Goal: Task Accomplishment & Management: Use online tool/utility

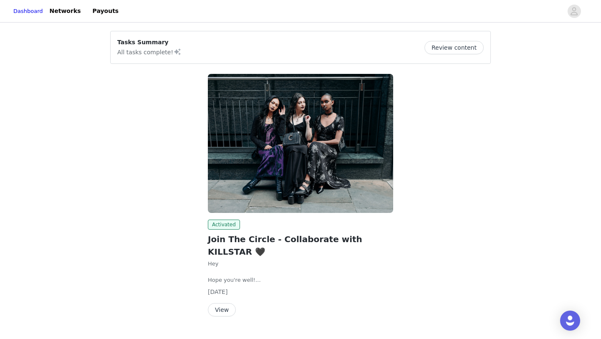
click at [219, 303] on button "View" at bounding box center [222, 309] width 28 height 13
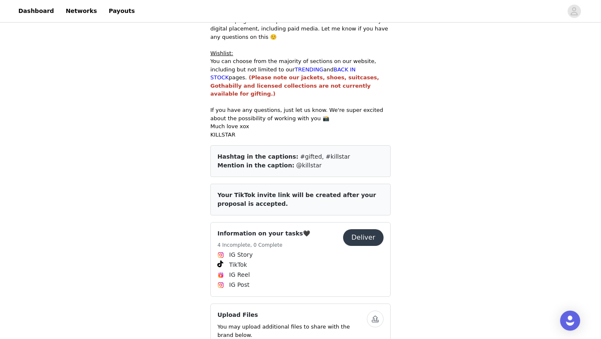
scroll to position [357, 0]
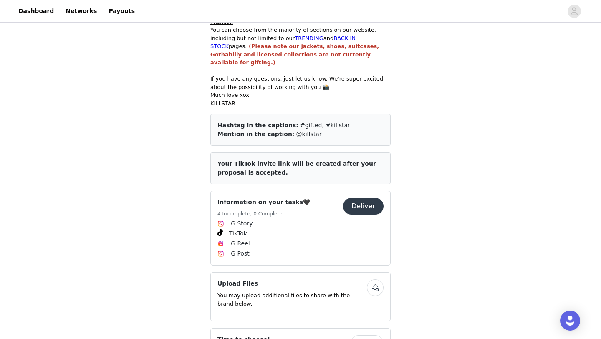
click at [365, 200] on button "Deliver" at bounding box center [363, 206] width 40 height 17
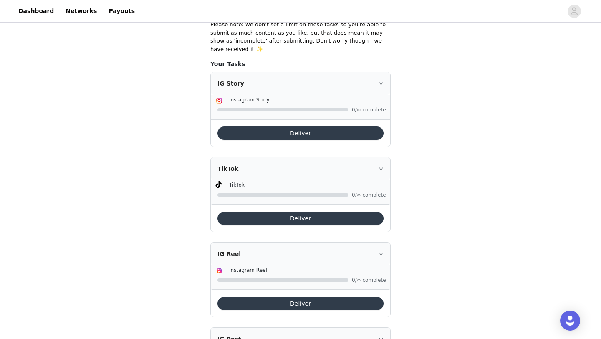
scroll to position [278, 0]
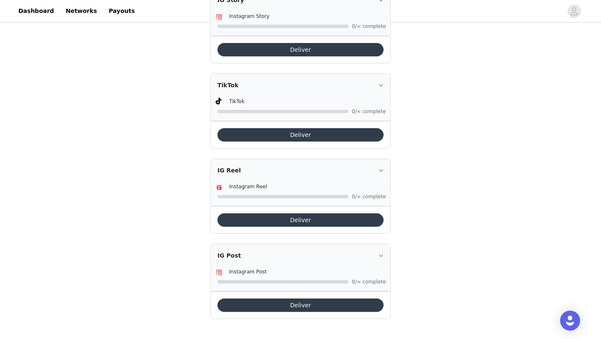
click at [269, 219] on button "Deliver" at bounding box center [300, 219] width 166 height 13
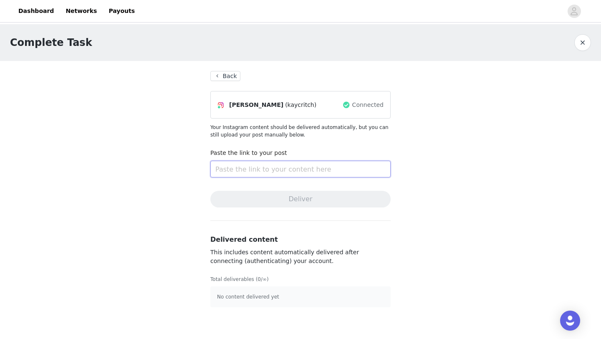
click at [246, 172] on input "text" at bounding box center [300, 169] width 180 height 17
paste input "[URL][DOMAIN_NAME]"
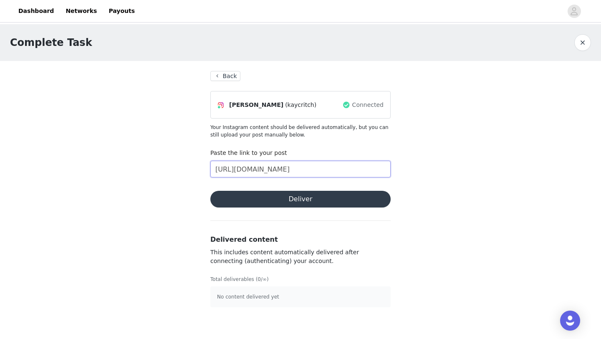
type input "[URL][DOMAIN_NAME]"
click at [288, 196] on button "Deliver" at bounding box center [300, 199] width 180 height 17
click at [226, 75] on button "Back" at bounding box center [225, 76] width 30 height 10
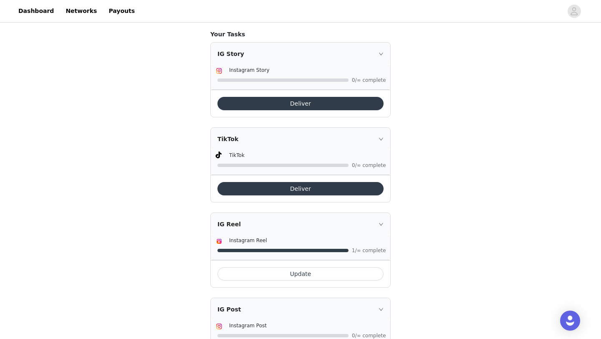
scroll to position [223, 0]
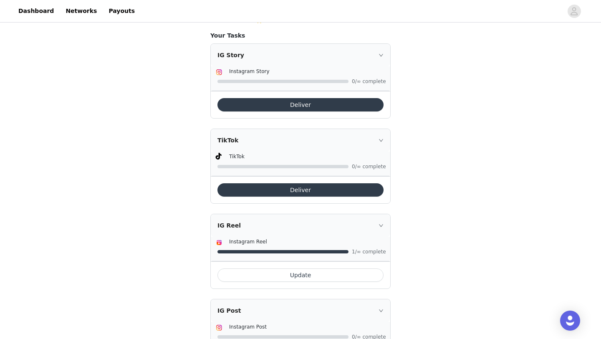
click at [381, 56] on icon "icon: right" at bounding box center [380, 55] width 5 height 5
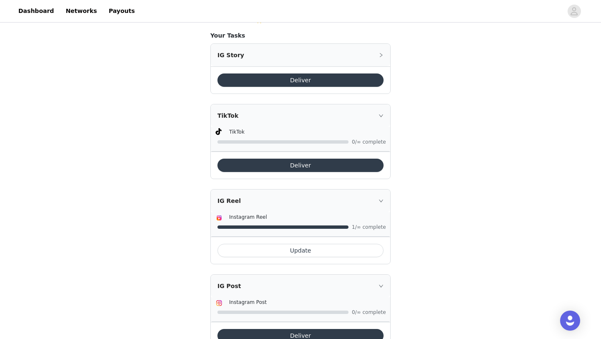
click at [381, 56] on icon "icon: right" at bounding box center [380, 55] width 5 height 5
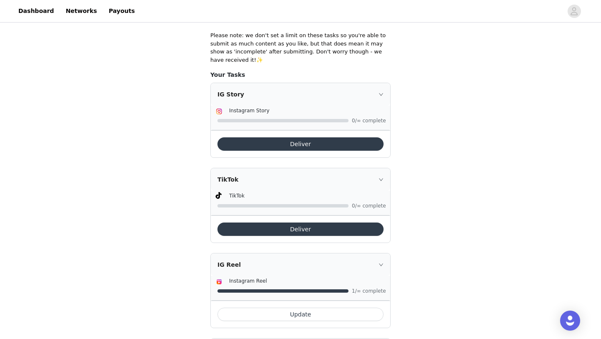
scroll to position [182, 0]
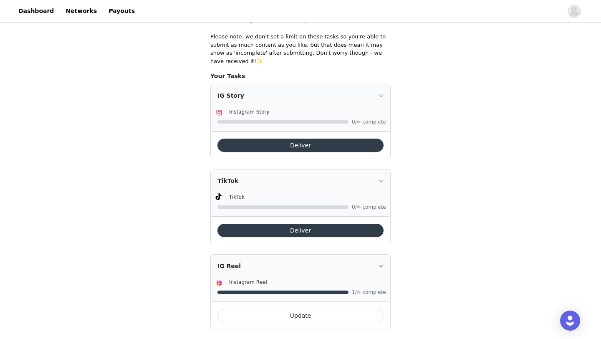
click at [285, 145] on button "Deliver" at bounding box center [300, 145] width 166 height 13
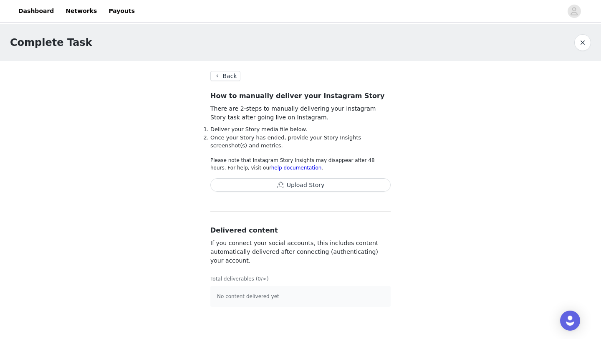
click at [228, 75] on button "Back" at bounding box center [225, 76] width 30 height 10
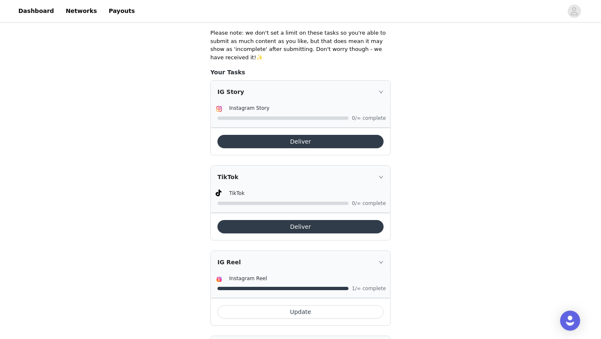
scroll to position [179, 0]
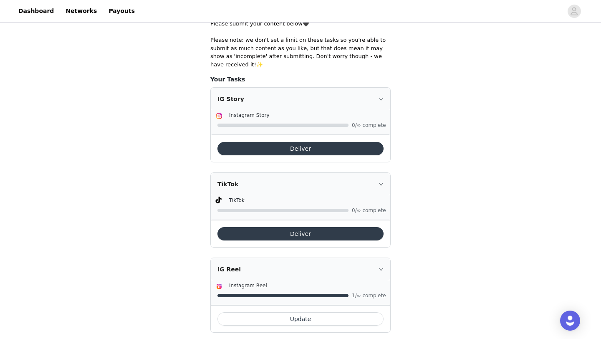
click at [285, 234] on button "Deliver" at bounding box center [300, 233] width 166 height 13
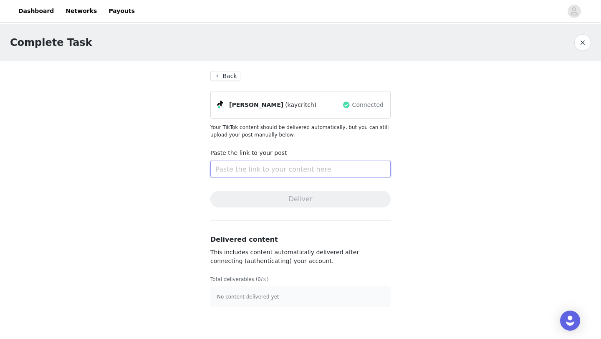
click at [249, 171] on input "text" at bounding box center [300, 169] width 180 height 17
paste input "https://www.tiktok.com/@kaycritch/video/7544463013277961486?lang=en"
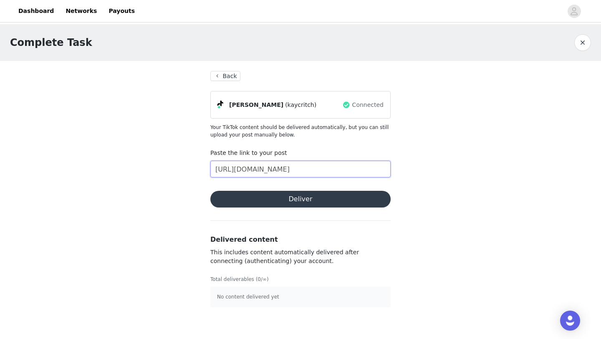
type input "https://www.tiktok.com/@kaycritch/video/7544463013277961486?lang=en"
click at [298, 205] on button "Deliver" at bounding box center [300, 199] width 180 height 17
click at [228, 74] on button "Back" at bounding box center [225, 76] width 30 height 10
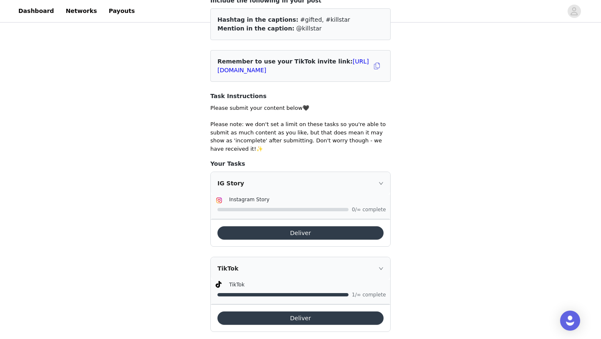
scroll to position [102, 0]
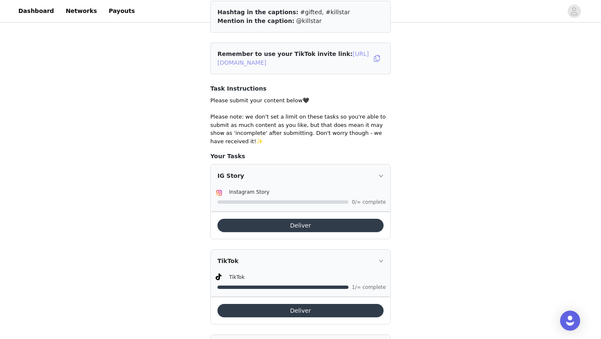
click at [334, 62] on link "https://www.tiktok.com/t/ZSHpgd6apxe91-kfAOm/" at bounding box center [292, 57] width 151 height 15
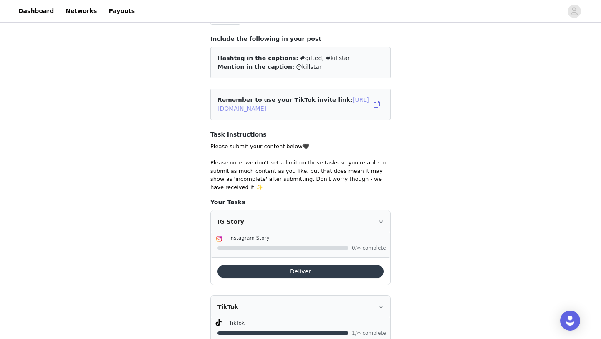
scroll to position [58, 0]
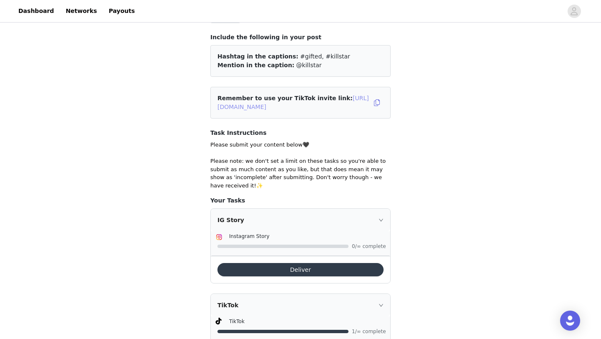
click at [348, 106] on link "https://www.tiktok.com/t/ZSHpgd6apxe91-kfAOm/" at bounding box center [292, 102] width 151 height 15
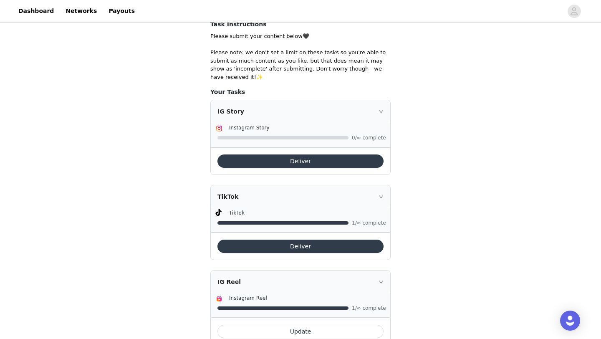
scroll to position [158, 0]
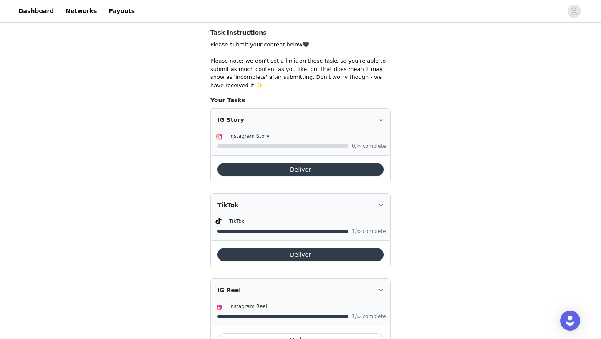
click at [319, 170] on button "Deliver" at bounding box center [300, 169] width 166 height 13
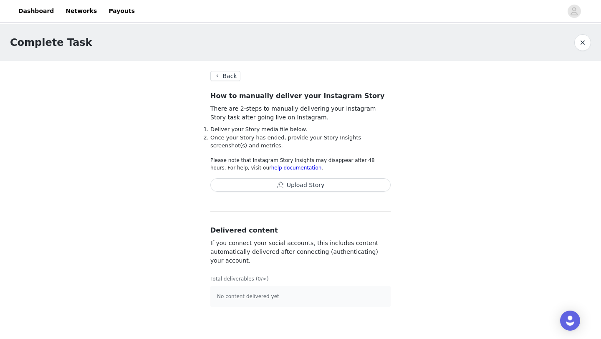
click at [288, 186] on button "Upload Story" at bounding box center [300, 184] width 180 height 13
click at [266, 182] on button "Upload Story" at bounding box center [300, 184] width 180 height 13
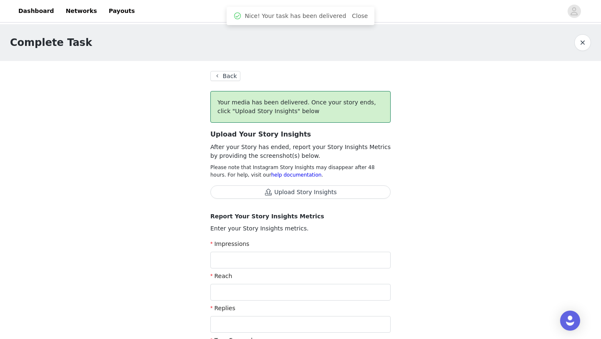
click at [338, 189] on button "Upload Story Insights" at bounding box center [300, 191] width 180 height 13
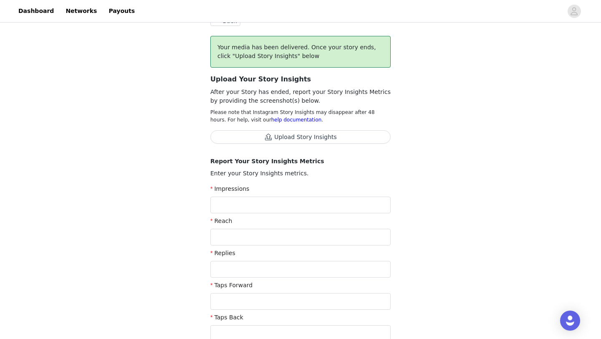
scroll to position [52, 0]
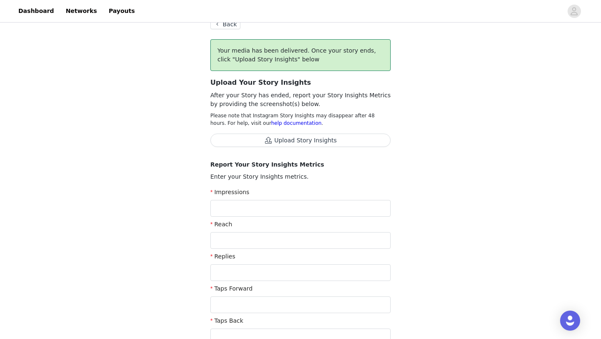
click at [312, 140] on button "Upload Story Insights" at bounding box center [300, 139] width 180 height 13
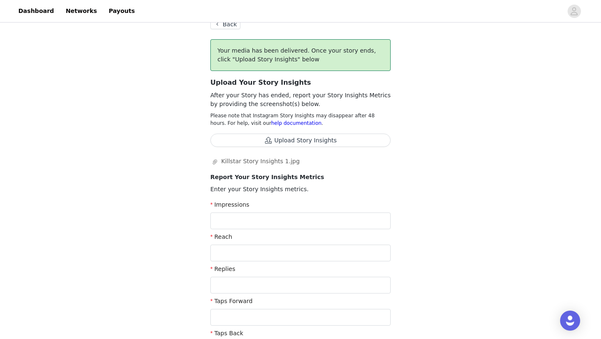
click at [320, 139] on button "Upload Story Insights" at bounding box center [300, 139] width 180 height 13
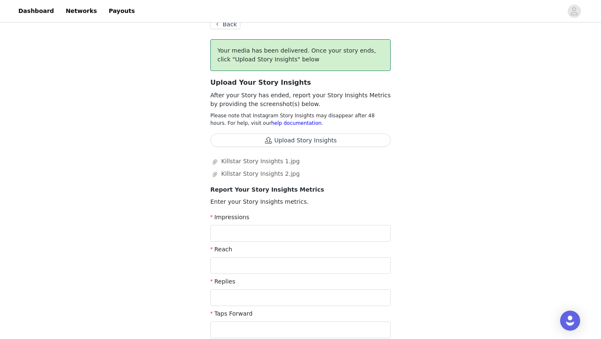
click at [334, 141] on button "Upload Story Insights" at bounding box center [300, 139] width 180 height 13
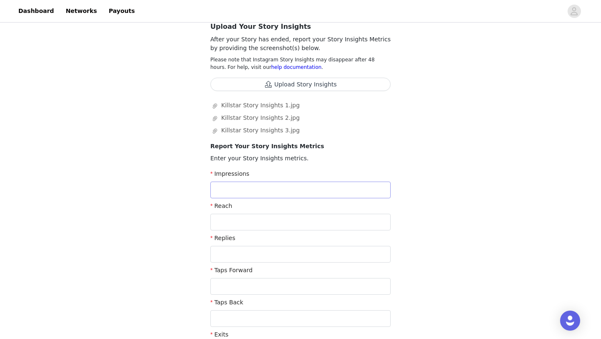
scroll to position [109, 0]
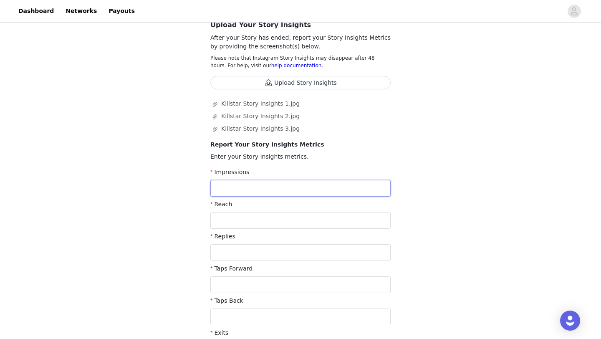
click at [296, 186] on input "text" at bounding box center [300, 188] width 180 height 17
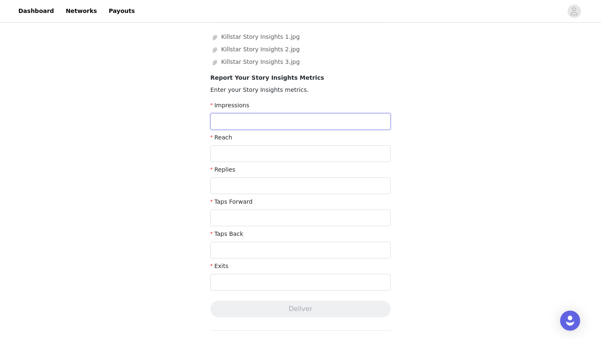
scroll to position [176, 0]
type input "52"
type input "804"
click at [223, 188] on input "text" at bounding box center [300, 186] width 180 height 17
type input "7"
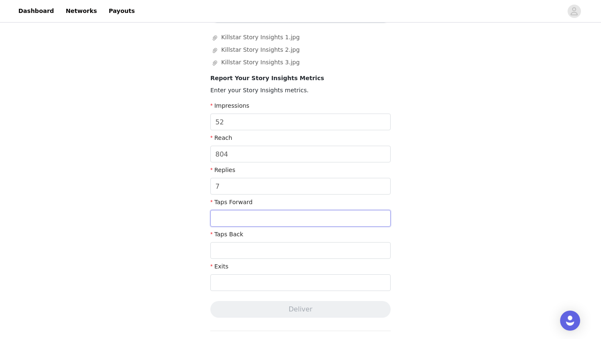
click at [215, 218] on input "text" at bounding box center [300, 218] width 180 height 17
type input "608"
click at [232, 259] on div "Taps Back" at bounding box center [300, 246] width 180 height 32
click at [232, 254] on input "text" at bounding box center [300, 250] width 180 height 17
type input "9"
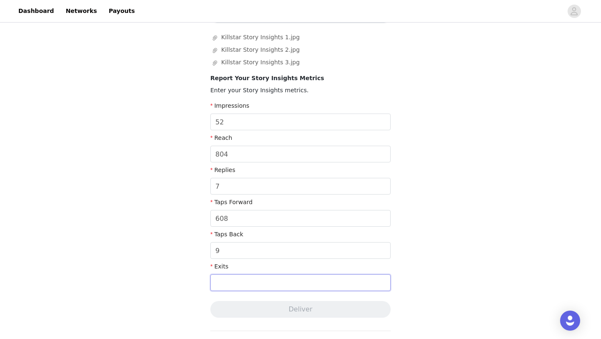
click at [238, 287] on input "text" at bounding box center [300, 282] width 180 height 17
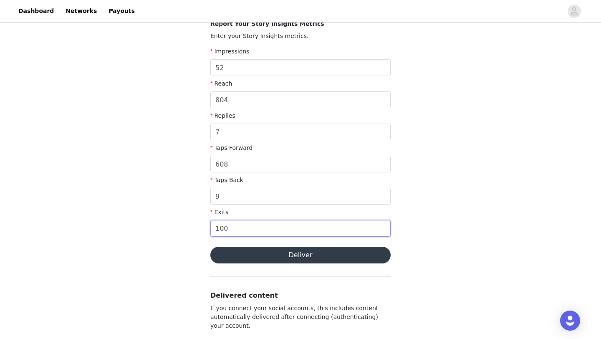
scroll to position [232, 0]
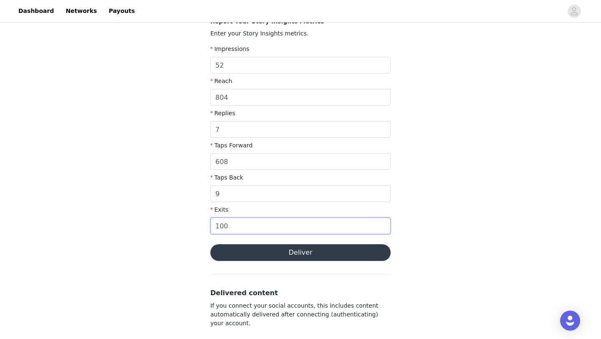
type input "100"
click at [309, 256] on button "Deliver" at bounding box center [300, 252] width 180 height 17
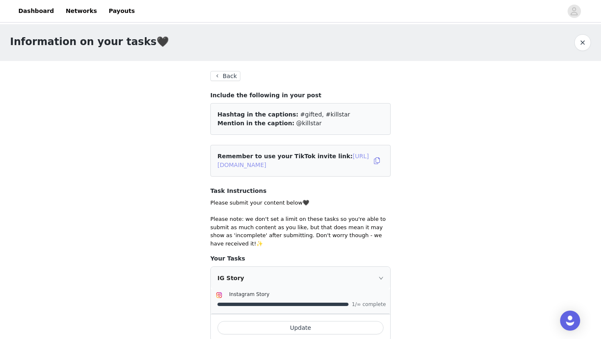
click at [322, 164] on link "https://www.tiktok.com/t/ZSHpgd6apxe91-kfAOm/" at bounding box center [292, 160] width 151 height 15
click at [378, 159] on button "button" at bounding box center [376, 160] width 13 height 13
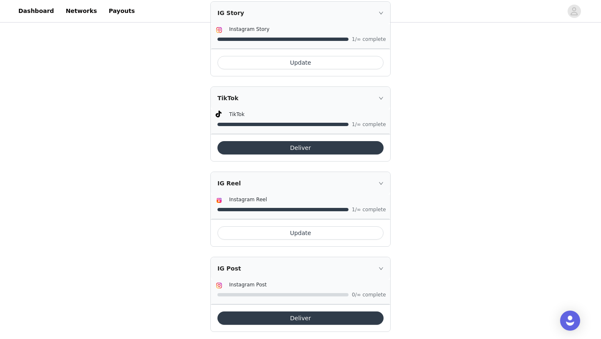
scroll to position [278, 0]
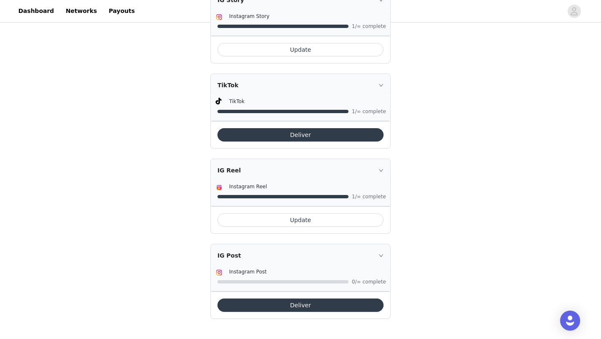
click at [172, 127] on div "Information on your tasks🖤 Back Include the following in your post Hashtag in t…" at bounding box center [300, 42] width 601 height 592
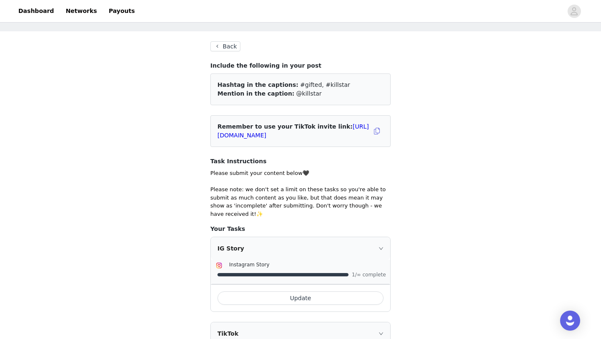
scroll to position [0, 0]
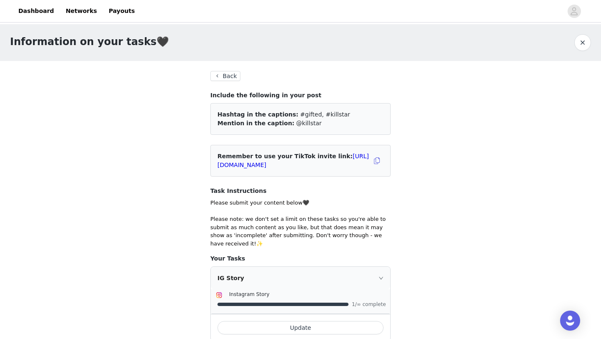
click at [221, 77] on button "Back" at bounding box center [225, 76] width 30 height 10
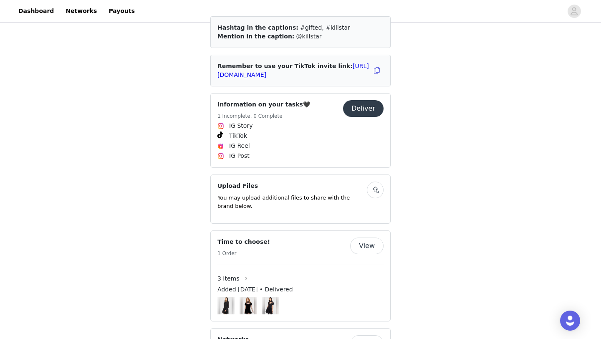
scroll to position [453, 0]
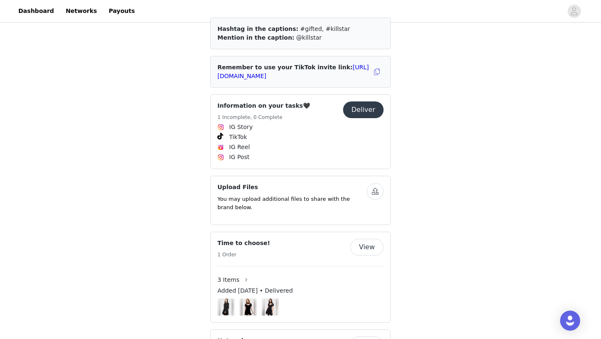
click at [352, 103] on button "Deliver" at bounding box center [363, 109] width 40 height 17
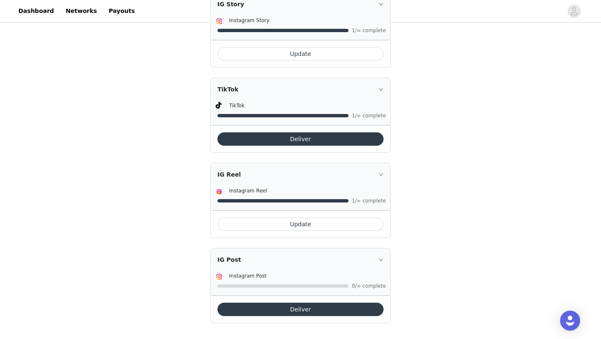
scroll to position [278, 0]
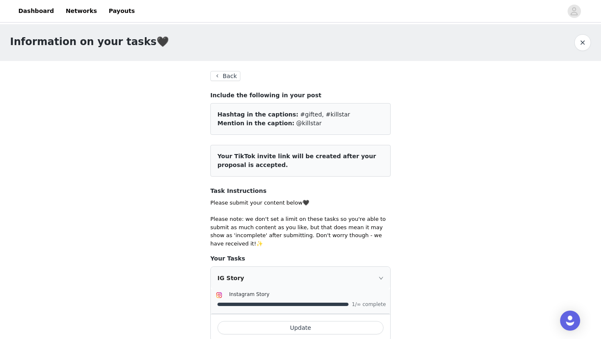
click at [234, 76] on button "Back" at bounding box center [225, 76] width 30 height 10
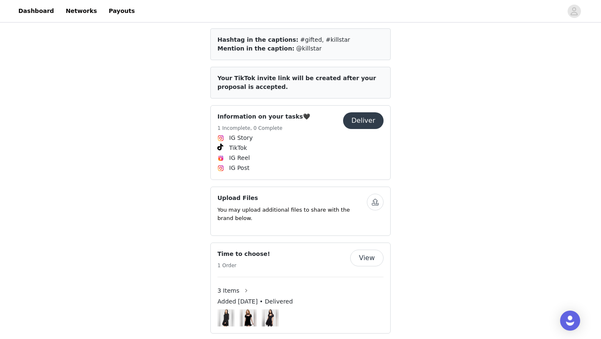
scroll to position [443, 0]
